Goal: Task Accomplishment & Management: Use online tool/utility

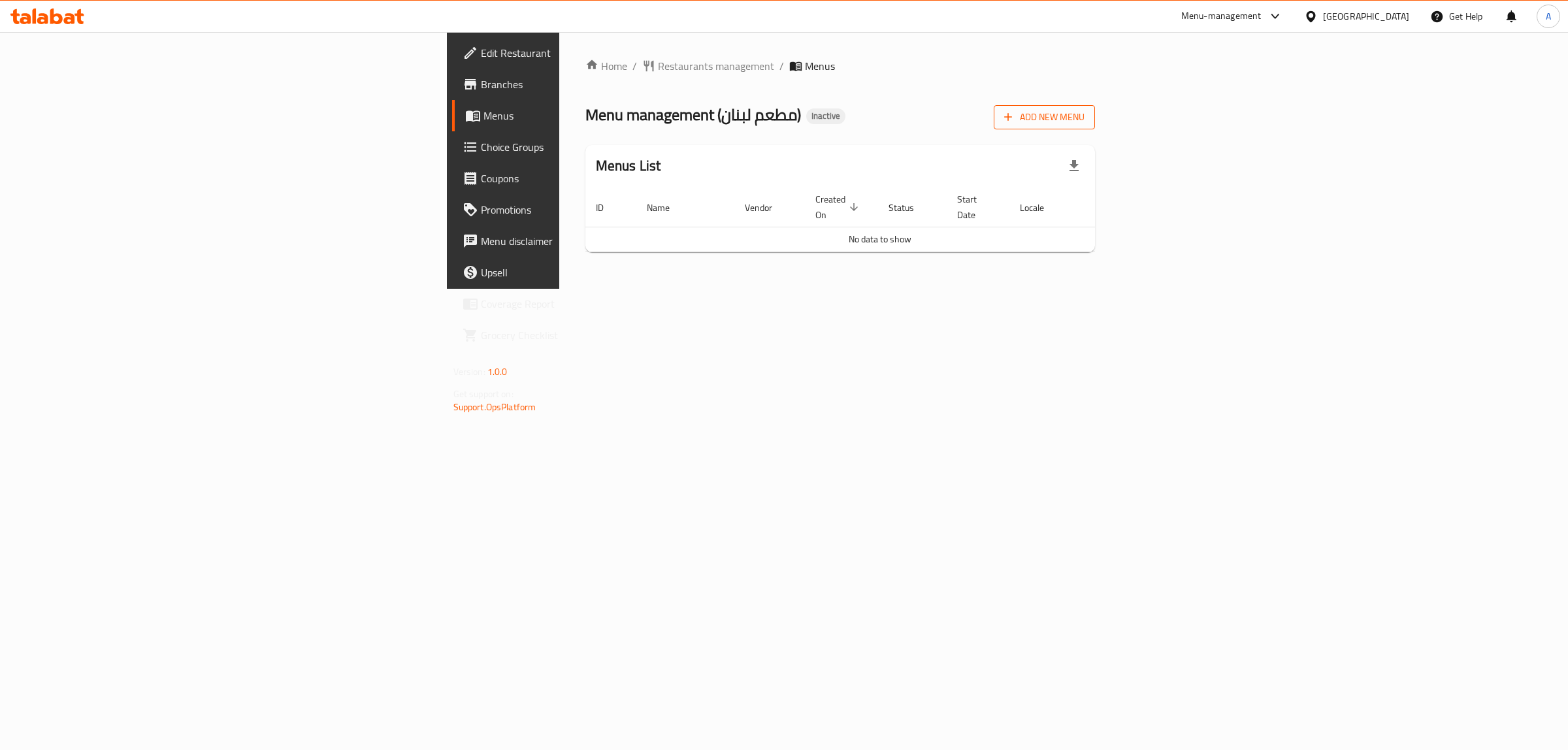
click at [1084, 112] on span "Add New Menu" at bounding box center [1044, 117] width 80 height 16
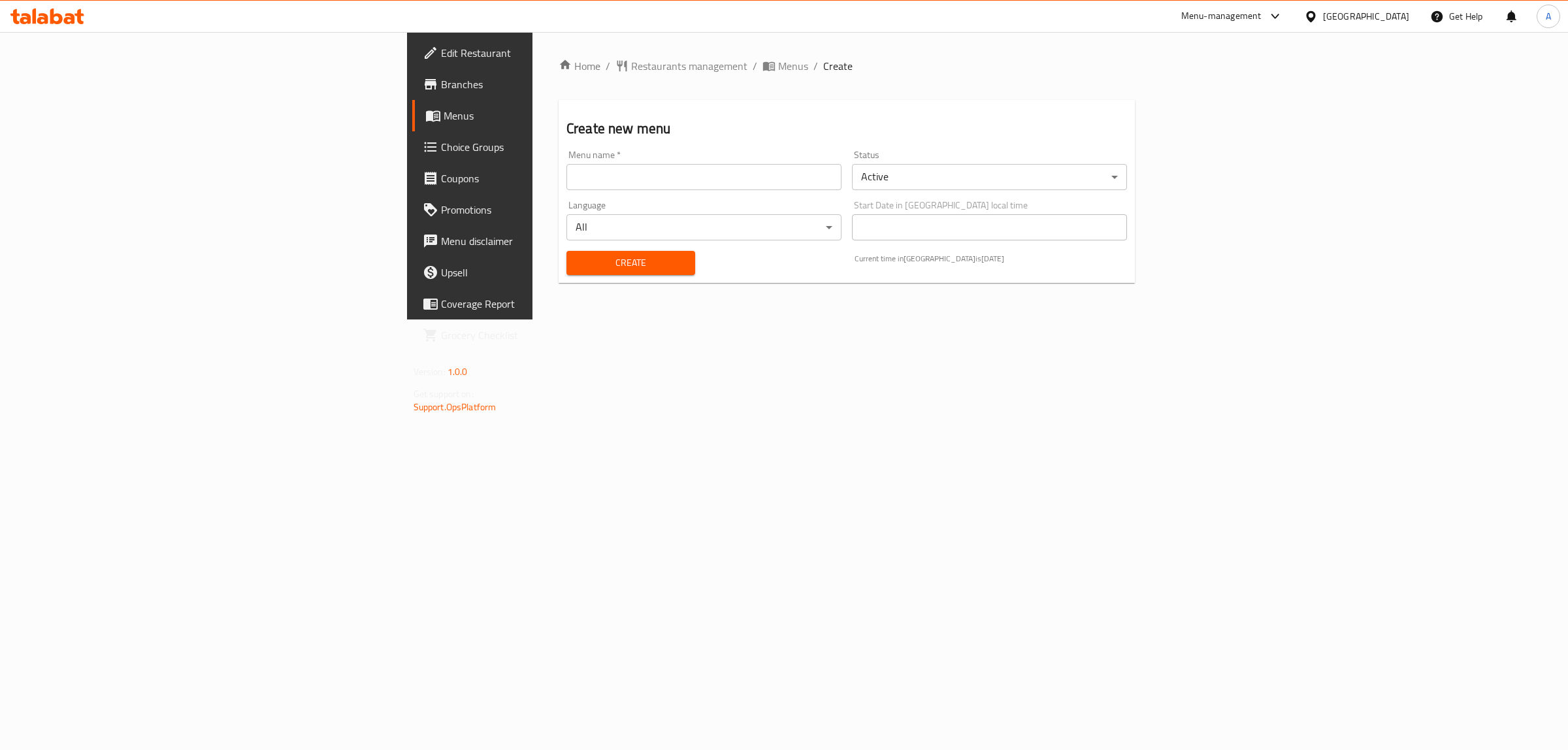
click at [802, 190] on div "Menu name   * Menu name *" at bounding box center [704, 170] width 285 height 51
click at [740, 178] on input "text" at bounding box center [704, 176] width 275 height 26
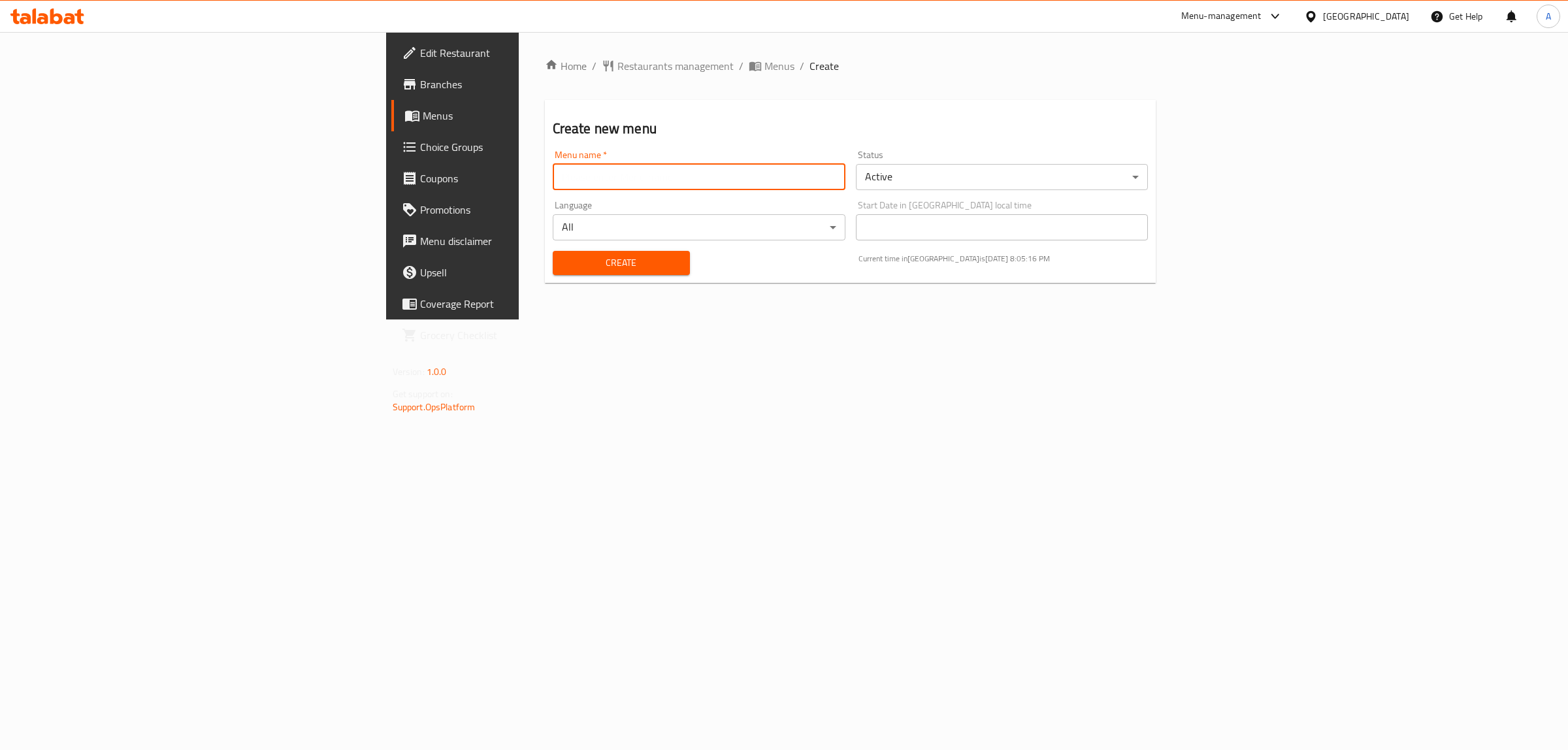
type input "1"
click at [563, 259] on span "Create" at bounding box center [621, 263] width 116 height 16
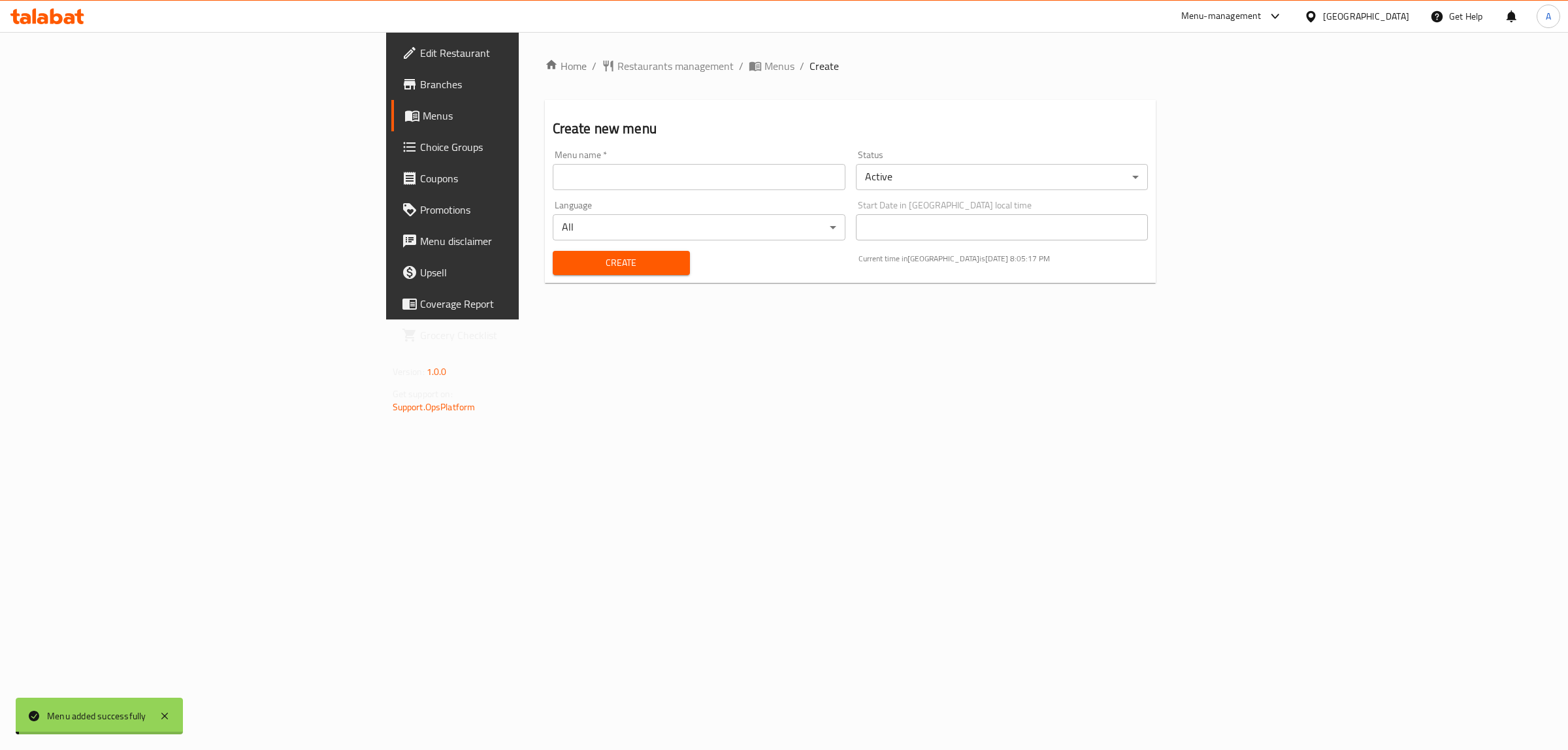
click at [422, 110] on span "Menus" at bounding box center [530, 115] width 215 height 15
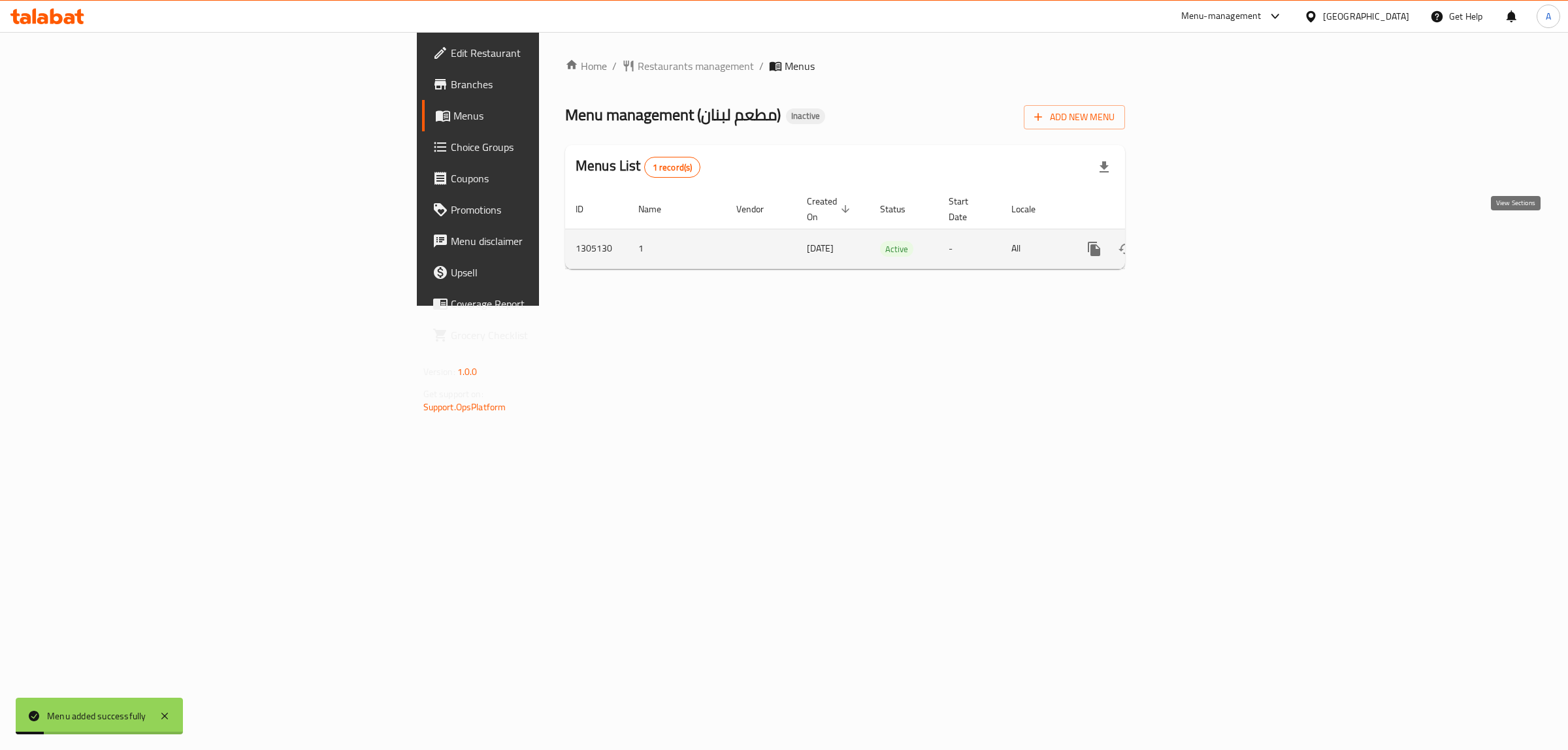
click at [1196, 242] on icon "enhanced table" at bounding box center [1188, 249] width 15 height 15
